Goal: Task Accomplishment & Management: Use online tool/utility

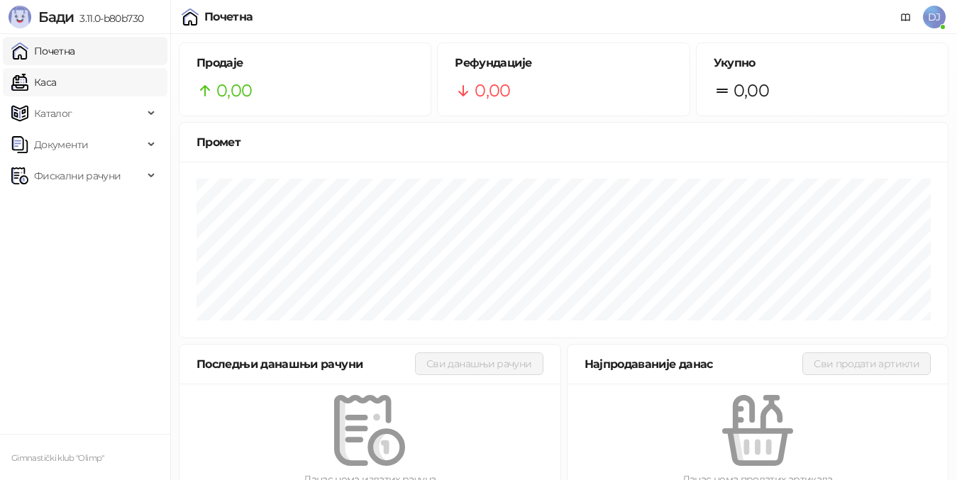
click at [47, 82] on link "Каса" at bounding box center [33, 82] width 45 height 28
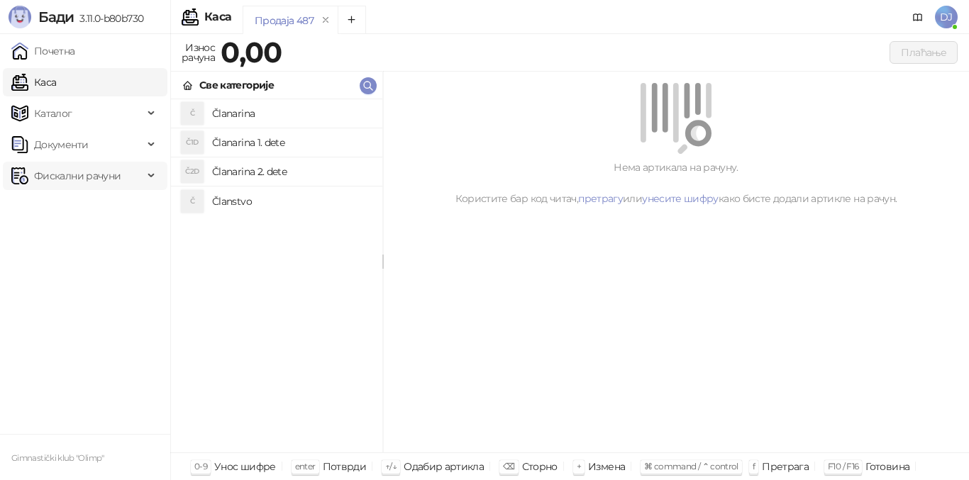
click at [75, 169] on span "Фискални рачуни" at bounding box center [77, 176] width 87 height 28
click at [78, 236] on link "По данима" at bounding box center [54, 238] width 75 height 28
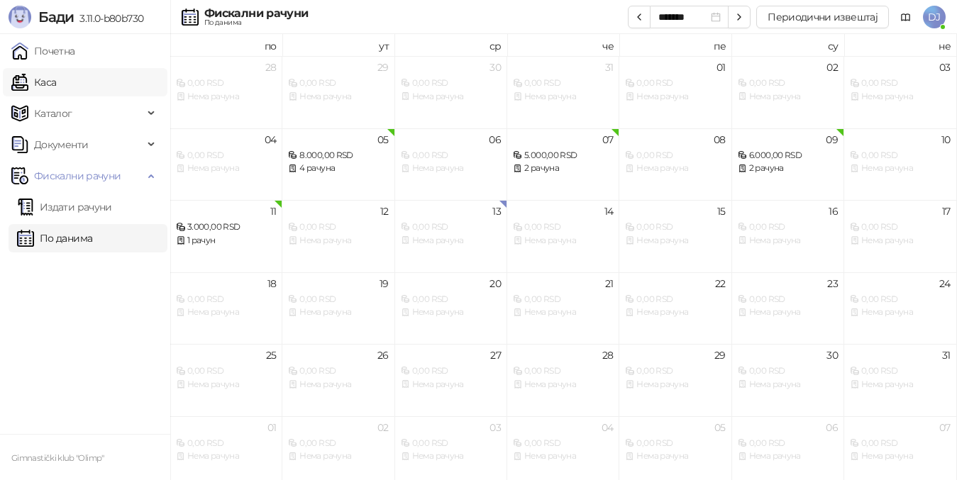
click at [56, 86] on link "Каса" at bounding box center [33, 82] width 45 height 28
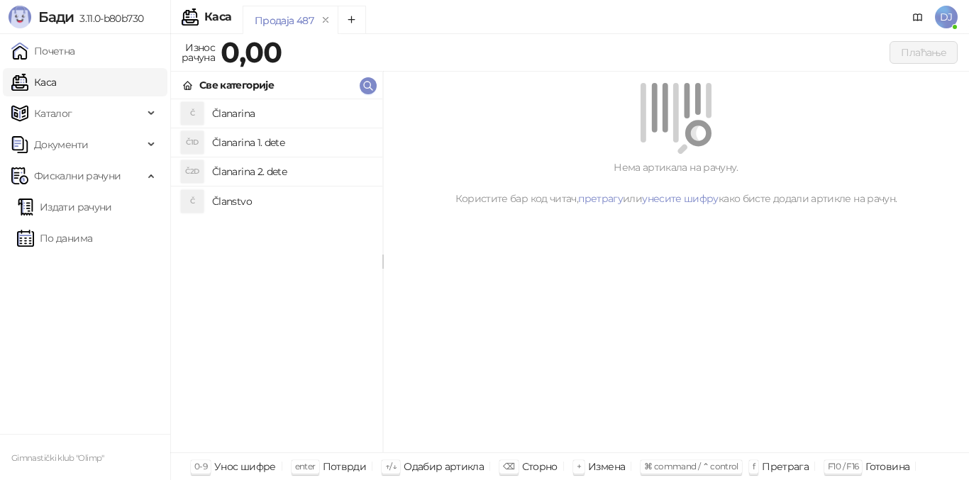
click at [316, 145] on h4 "Članarina 1. dete" at bounding box center [291, 142] width 159 height 23
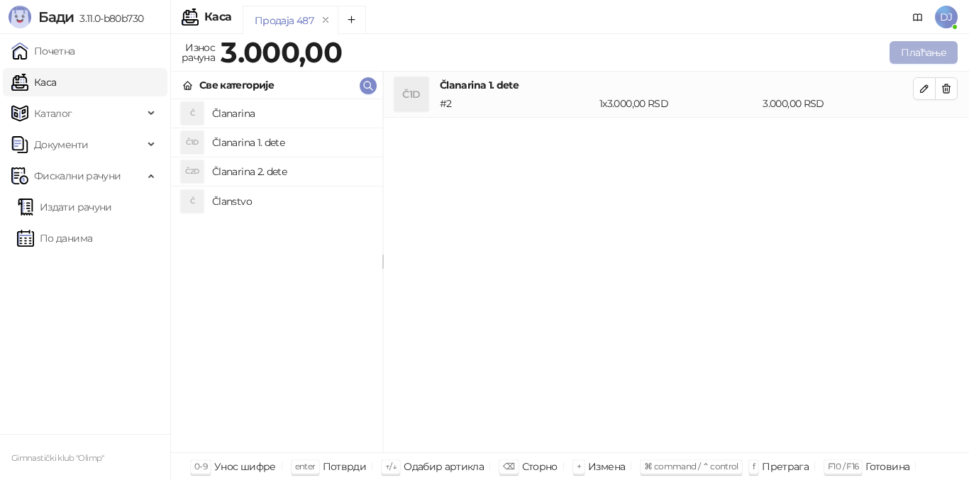
click at [909, 56] on button "Плаћање" at bounding box center [923, 52] width 68 height 23
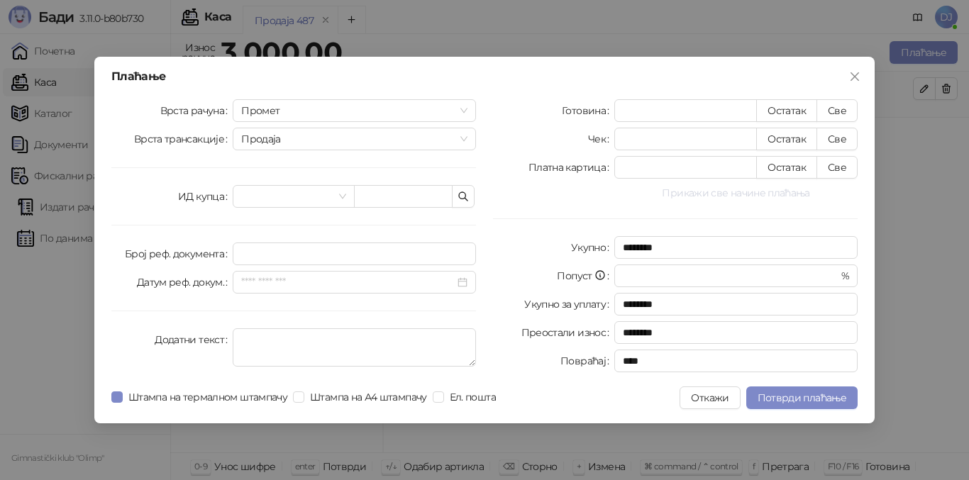
click at [754, 189] on button "Прикажи све начине плаћања" at bounding box center [735, 192] width 243 height 17
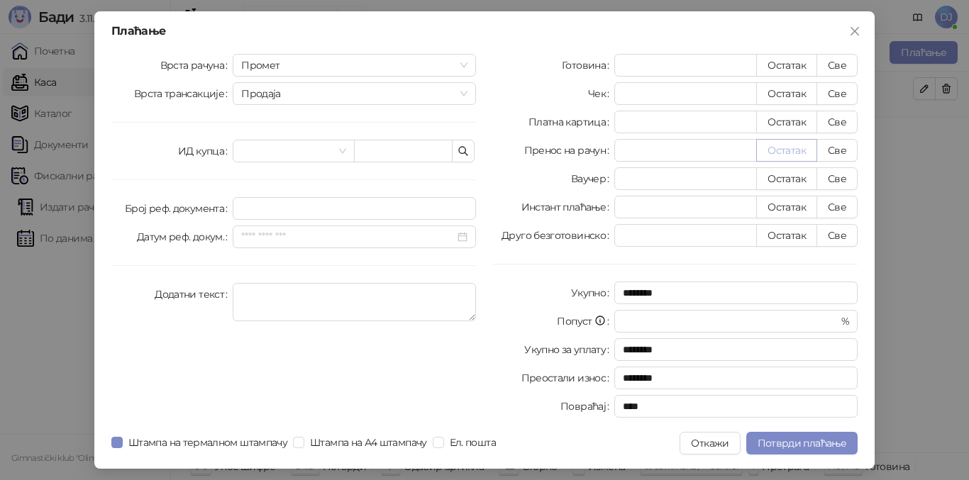
click at [793, 155] on button "Остатак" at bounding box center [786, 150] width 61 height 23
type input "****"
click at [787, 444] on span "Потврди плаћање" at bounding box center [802, 443] width 89 height 13
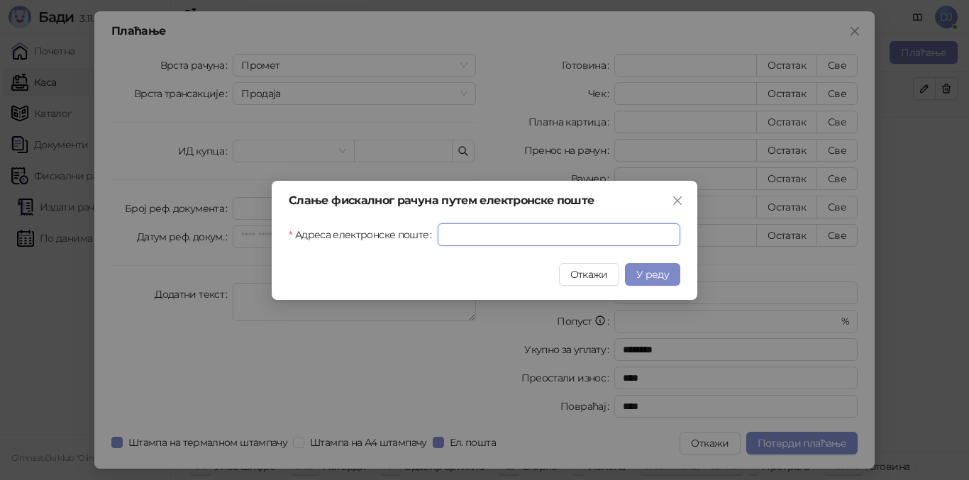
click at [537, 237] on input "Адреса електронске поште" at bounding box center [559, 234] width 243 height 23
paste input "**********"
type input "**********"
click at [662, 277] on span "У реду" at bounding box center [652, 274] width 33 height 13
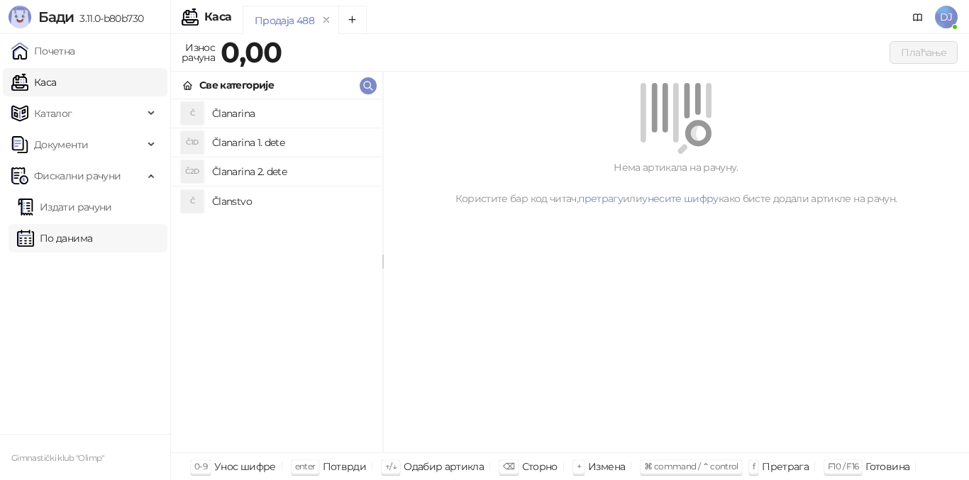
click at [46, 231] on link "По данима" at bounding box center [54, 238] width 75 height 28
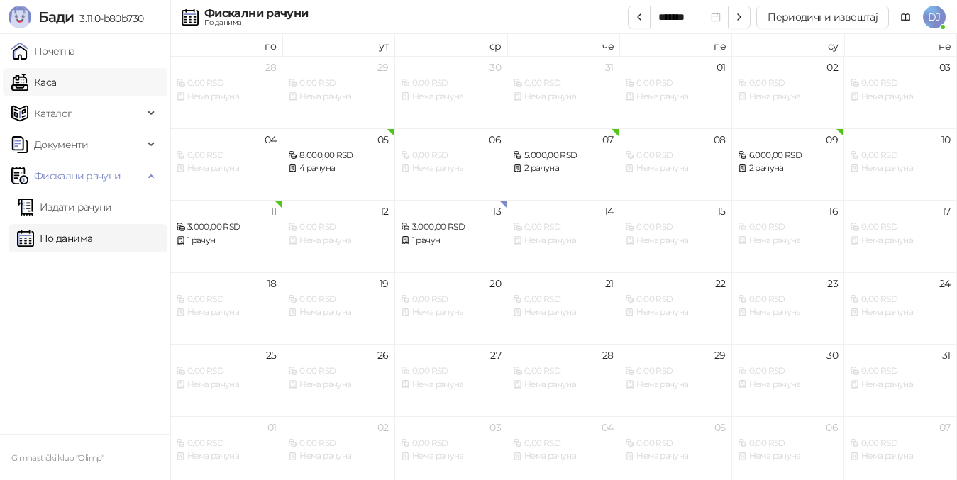
click at [52, 84] on link "Каса" at bounding box center [33, 82] width 45 height 28
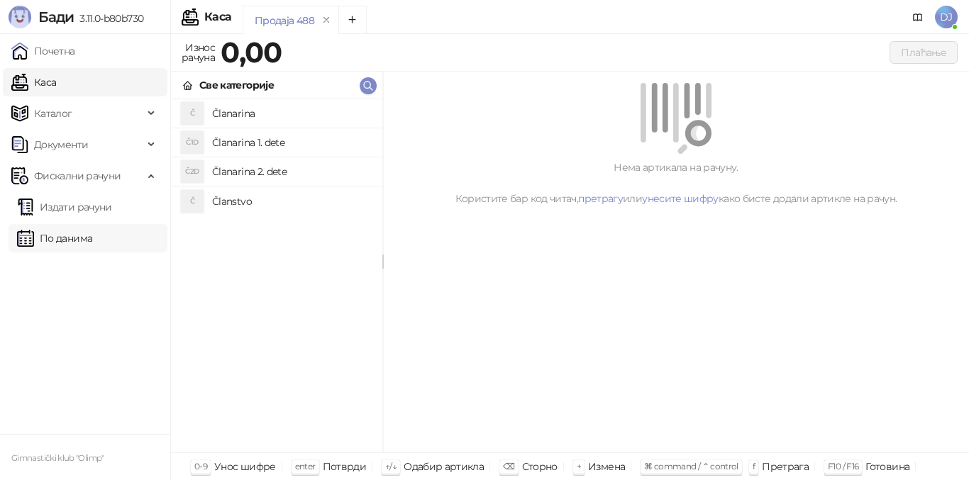
click at [70, 234] on link "По данима" at bounding box center [54, 238] width 75 height 28
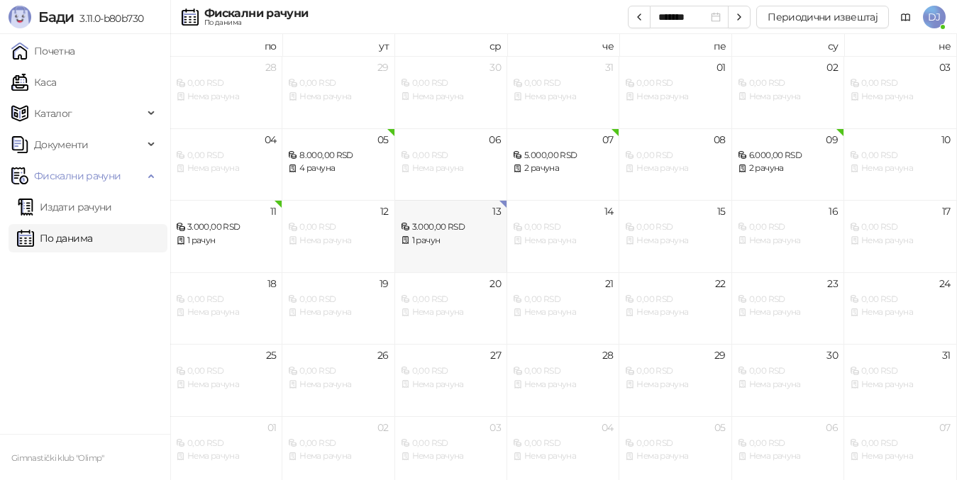
click at [438, 226] on div "3.000,00 RSD" at bounding box center [451, 227] width 100 height 13
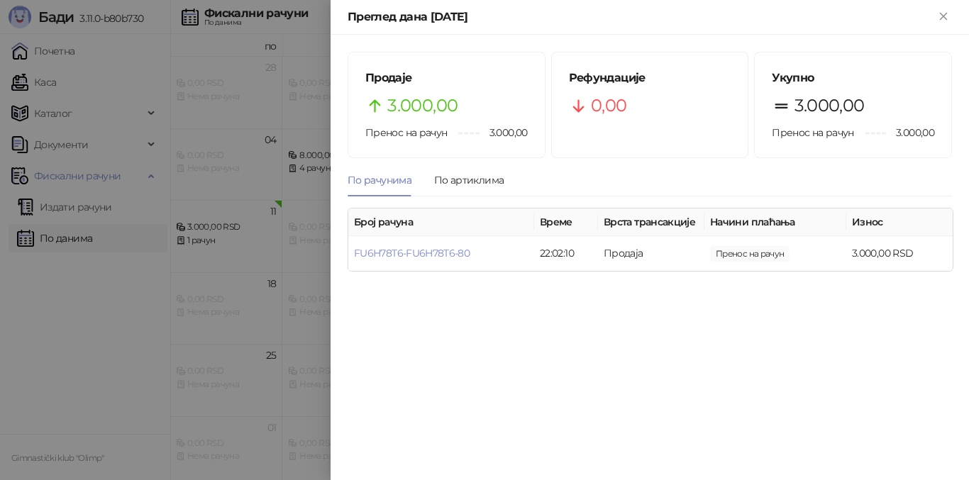
click at [47, 84] on div at bounding box center [484, 240] width 969 height 480
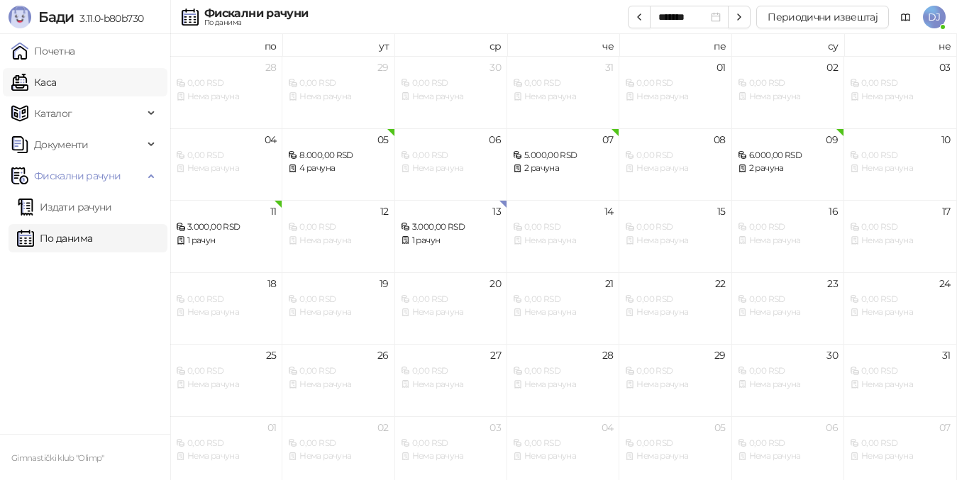
click at [48, 86] on link "Каса" at bounding box center [33, 82] width 45 height 28
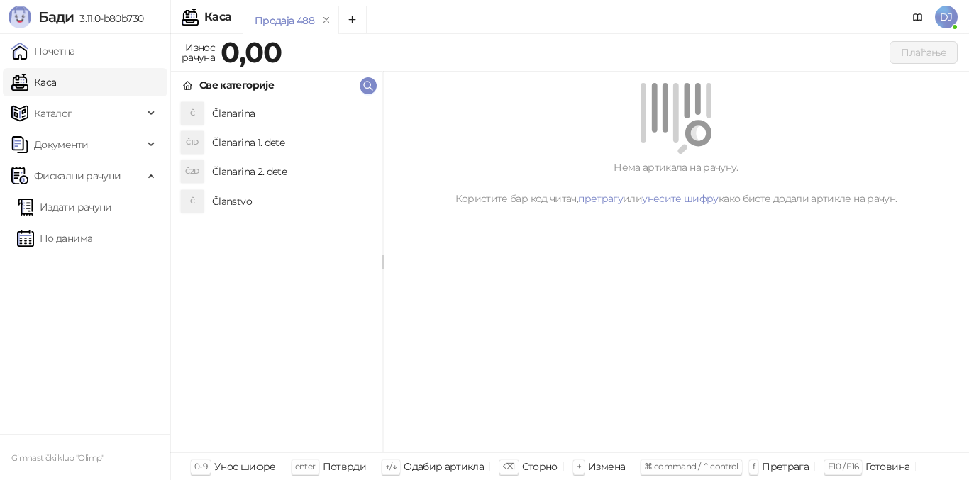
click at [270, 145] on h4 "Članarina 1. dete" at bounding box center [291, 142] width 159 height 23
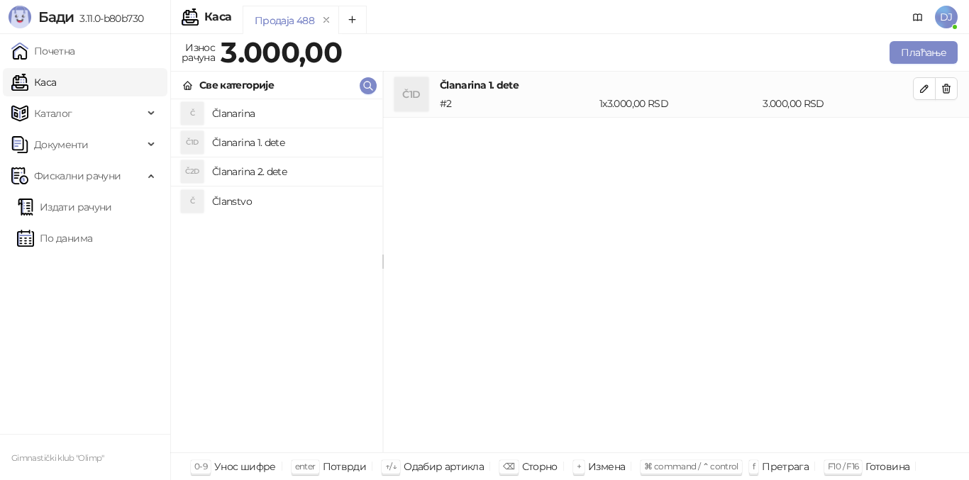
click at [270, 170] on h4 "Članarina 2. dete" at bounding box center [291, 171] width 159 height 23
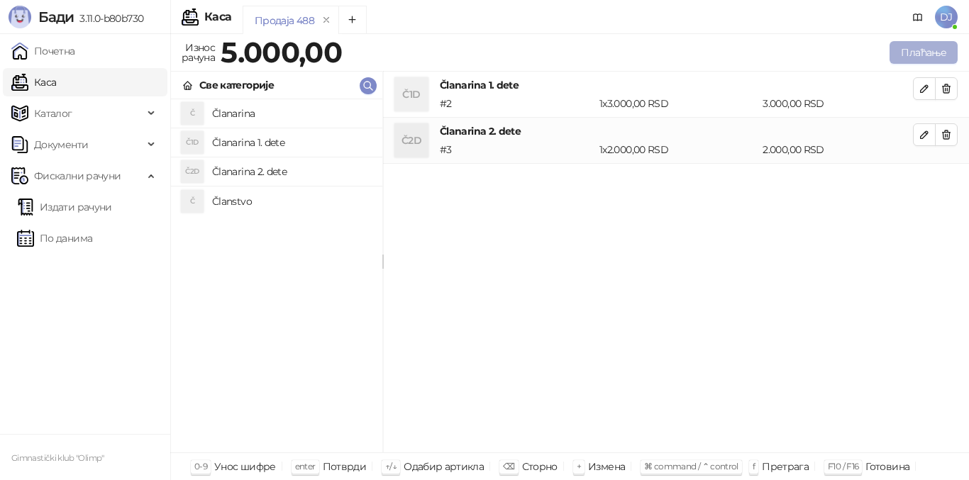
click at [930, 58] on button "Плаћање" at bounding box center [923, 52] width 68 height 23
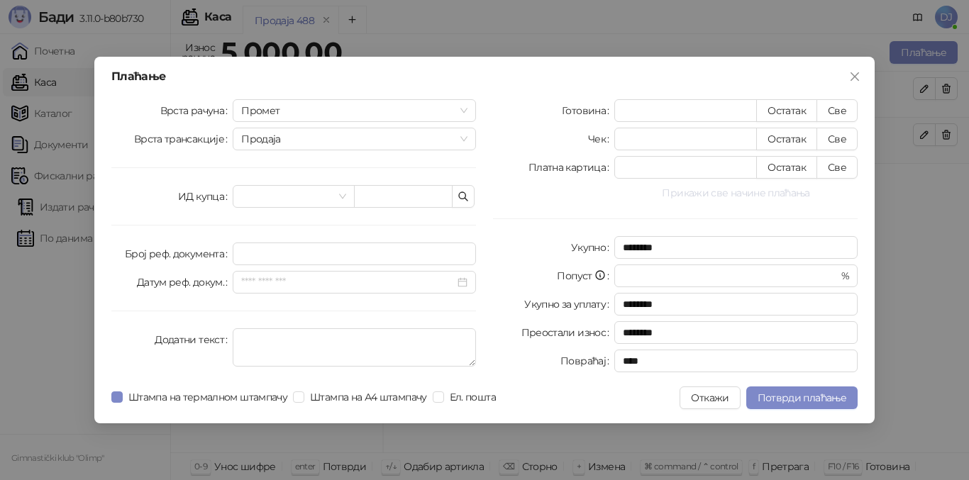
click at [748, 195] on button "Прикажи све начине плаћања" at bounding box center [735, 192] width 243 height 17
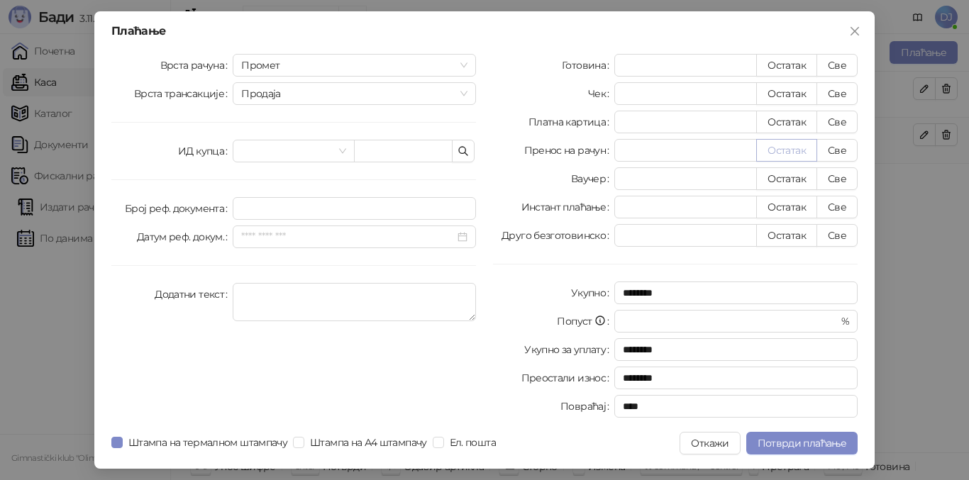
click at [780, 152] on button "Остатак" at bounding box center [786, 150] width 61 height 23
type input "****"
click at [787, 440] on span "Потврди плаћање" at bounding box center [802, 443] width 89 height 13
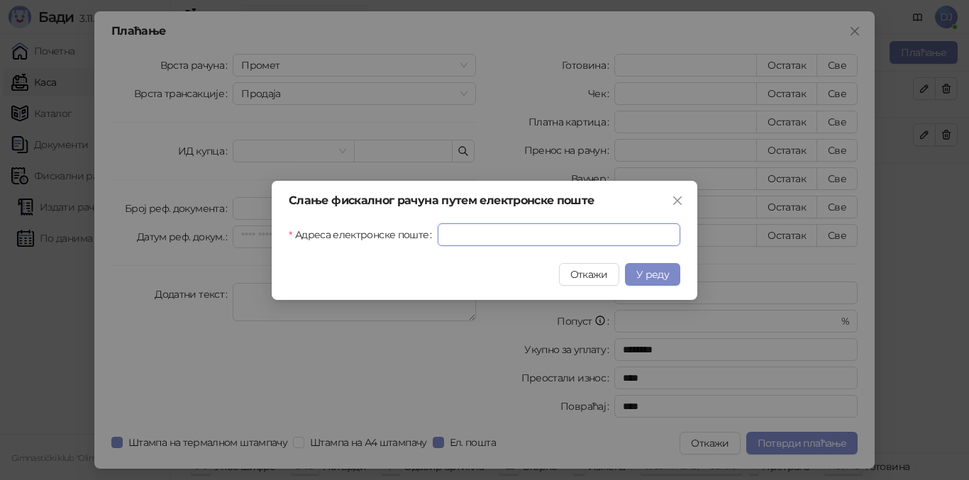
click at [447, 236] on input "Адреса електронске поште" at bounding box center [559, 234] width 243 height 23
paste input "**********"
type input "**********"
click at [663, 277] on span "У реду" at bounding box center [652, 274] width 33 height 13
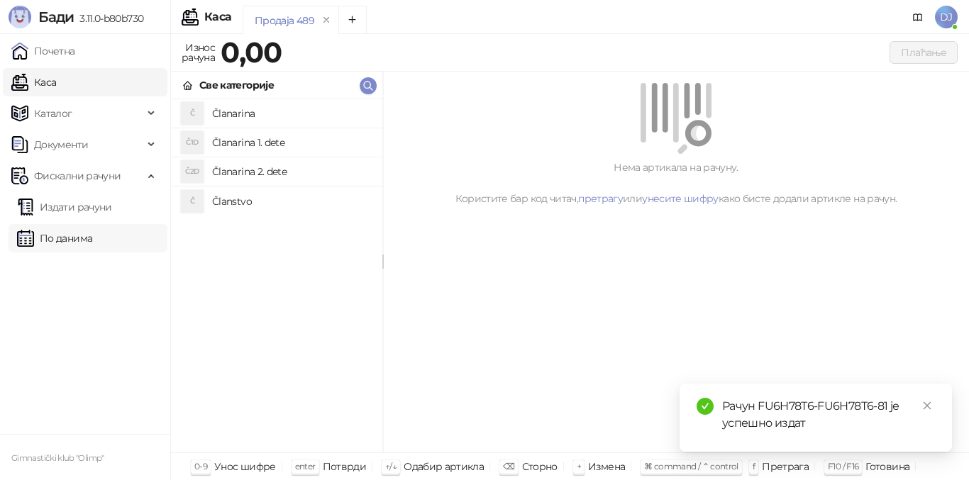
click at [92, 231] on link "По данима" at bounding box center [54, 238] width 75 height 28
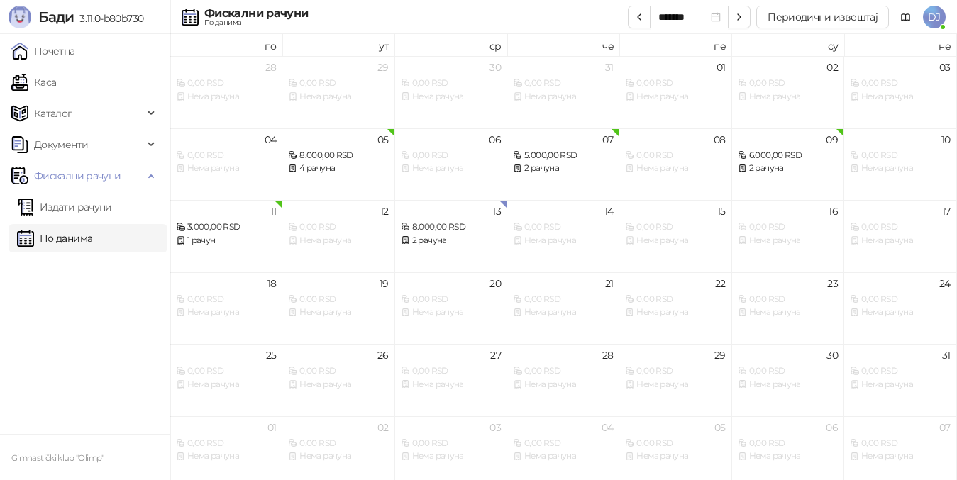
drag, startPoint x: 54, startPoint y: 215, endPoint x: 58, endPoint y: 240, distance: 25.2
click at [54, 215] on link "Издати рачуни" at bounding box center [64, 207] width 95 height 28
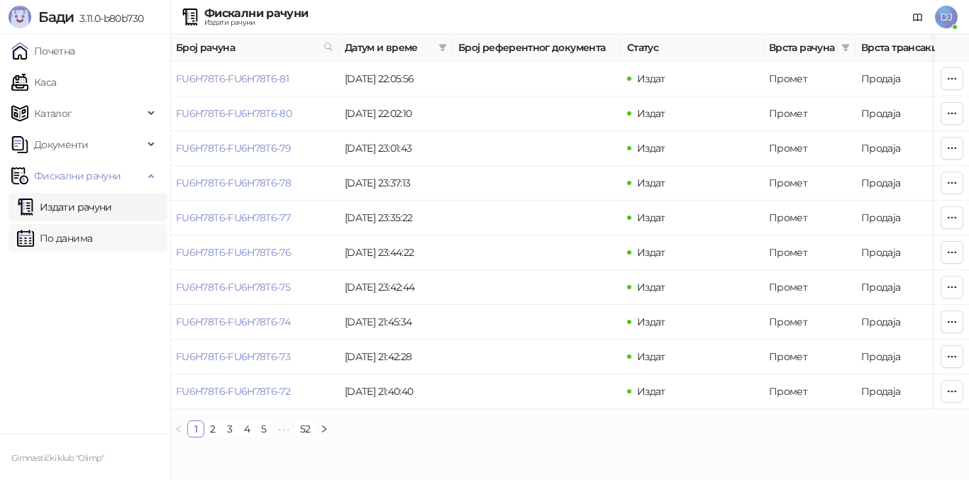
click at [58, 240] on link "По данима" at bounding box center [54, 238] width 75 height 28
